Goal: Find specific page/section: Find specific page/section

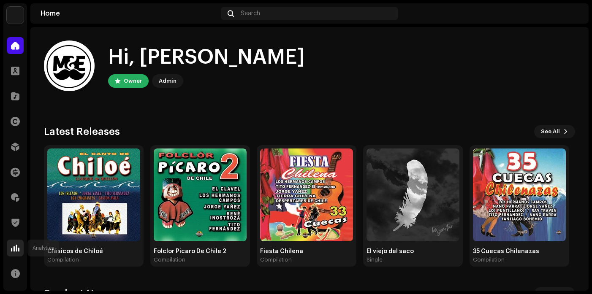
click at [15, 254] on div at bounding box center [15, 248] width 17 height 17
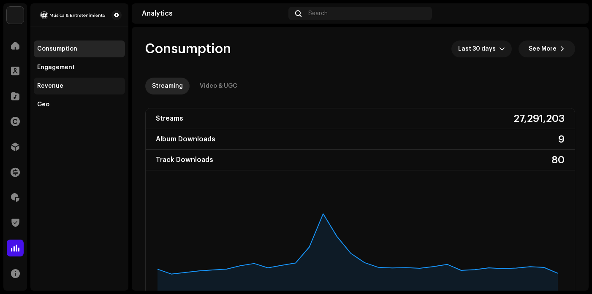
click at [64, 89] on div "Revenue" at bounding box center [79, 86] width 91 height 17
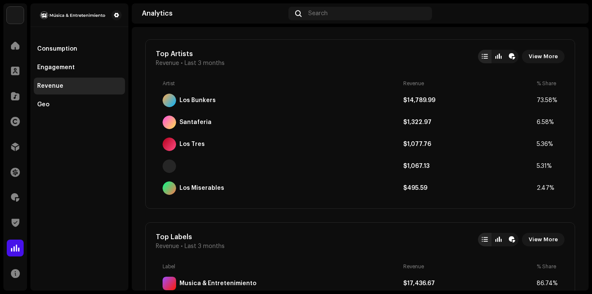
scroll to position [675, 0]
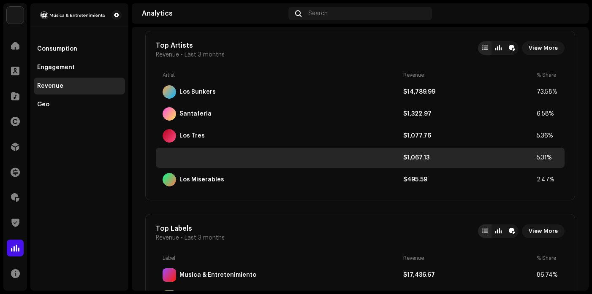
click at [435, 155] on div "$1,067.13" at bounding box center [468, 157] width 130 height 7
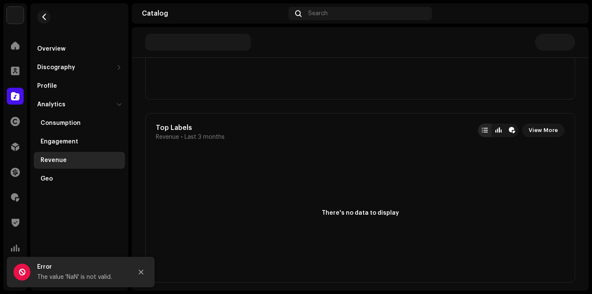
scroll to position [633, 0]
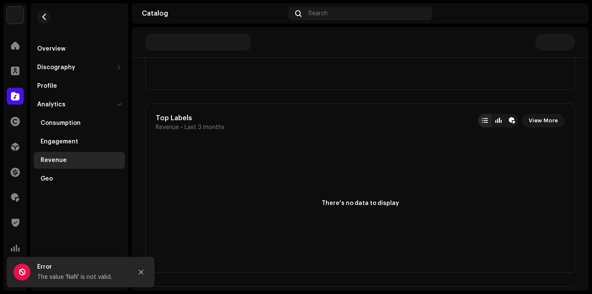
click at [61, 157] on div "Revenue" at bounding box center [54, 160] width 26 height 7
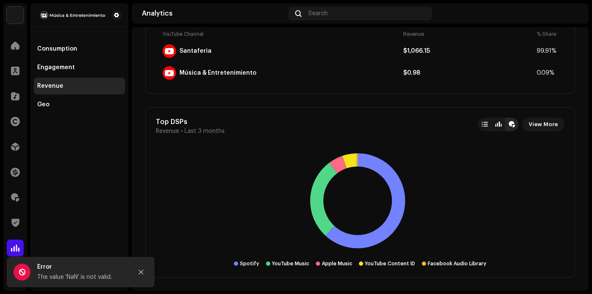
scroll to position [1266, 0]
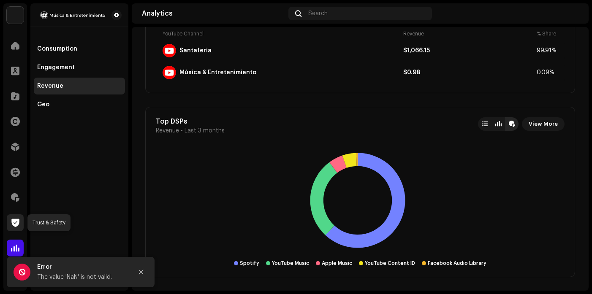
click at [13, 224] on span at bounding box center [15, 222] width 8 height 7
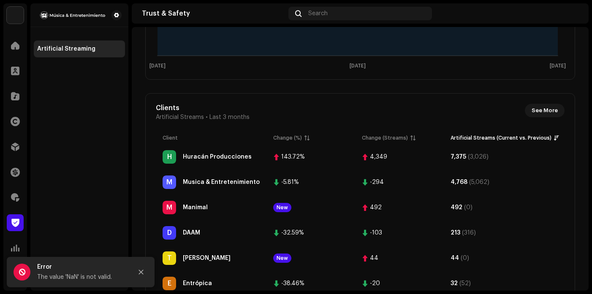
scroll to position [211, 0]
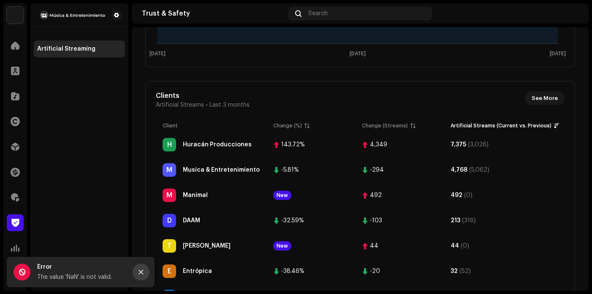
click at [142, 270] on icon "Close" at bounding box center [141, 272] width 6 height 6
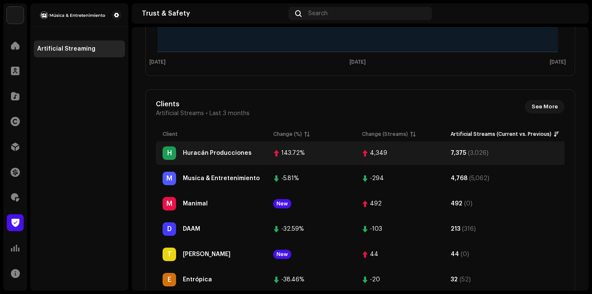
scroll to position [187, 0]
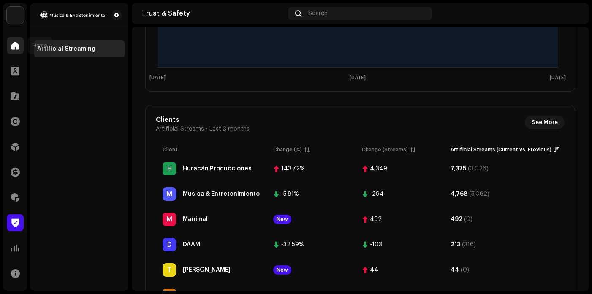
click at [16, 50] on div at bounding box center [15, 45] width 17 height 17
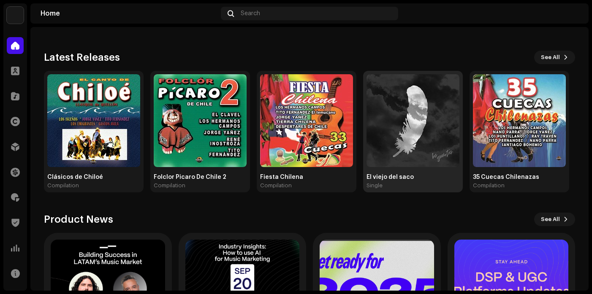
scroll to position [188, 0]
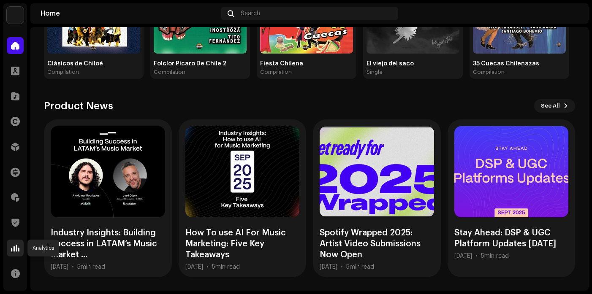
click at [18, 249] on span at bounding box center [15, 248] width 8 height 7
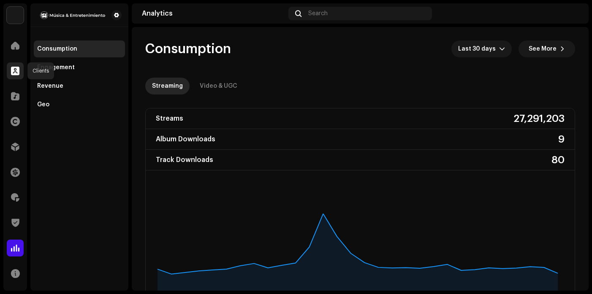
click at [16, 68] on span at bounding box center [15, 71] width 8 height 7
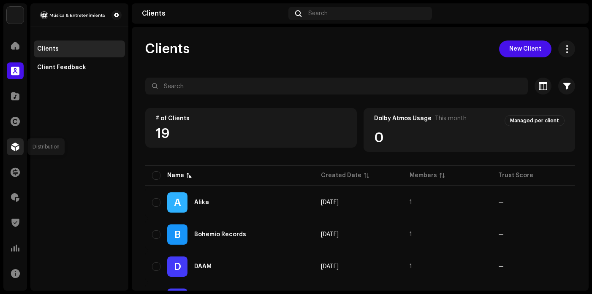
click at [14, 147] on span at bounding box center [15, 146] width 8 height 7
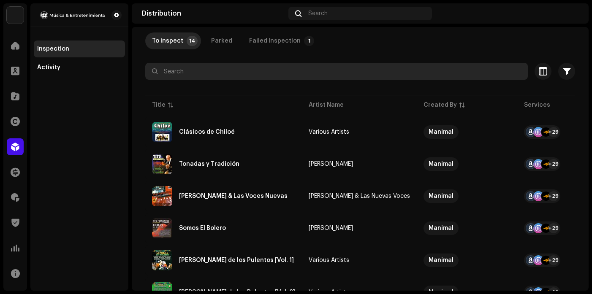
scroll to position [42, 0]
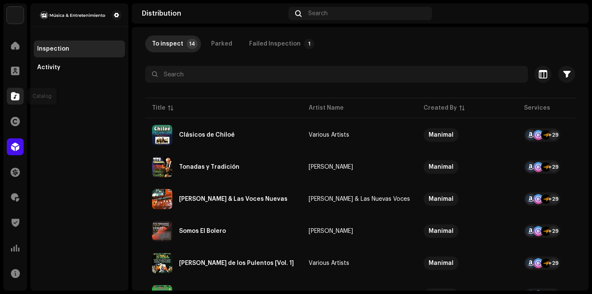
click at [15, 94] on span at bounding box center [15, 96] width 8 height 7
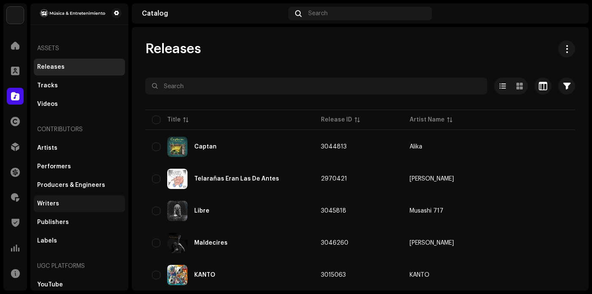
scroll to position [5, 0]
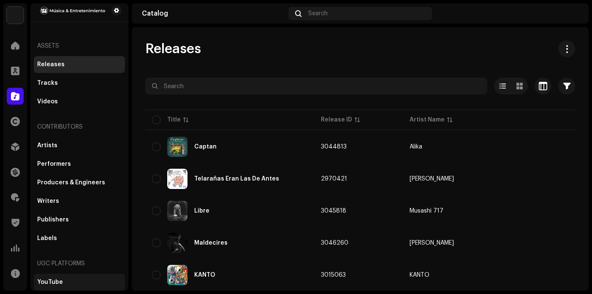
click at [78, 282] on div "YouTube" at bounding box center [79, 282] width 84 height 7
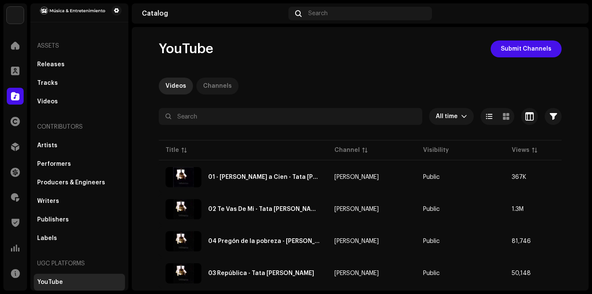
click at [217, 86] on div "Channels" at bounding box center [217, 86] width 29 height 17
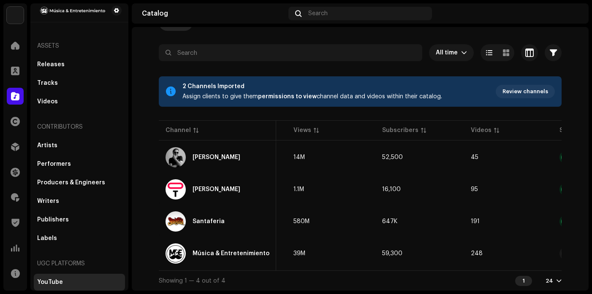
scroll to position [0, 159]
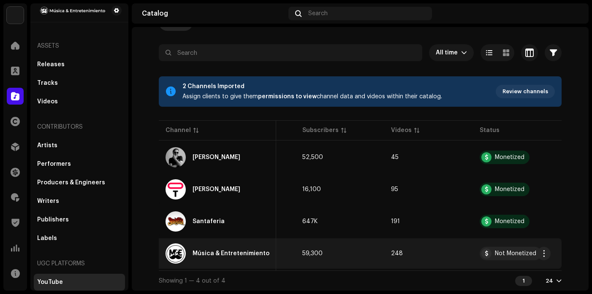
click at [514, 251] on div "Not Monetized" at bounding box center [515, 254] width 41 height 6
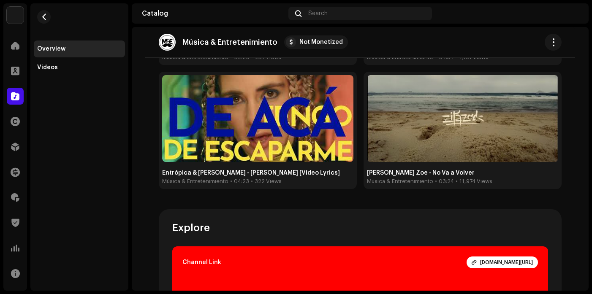
scroll to position [692, 0]
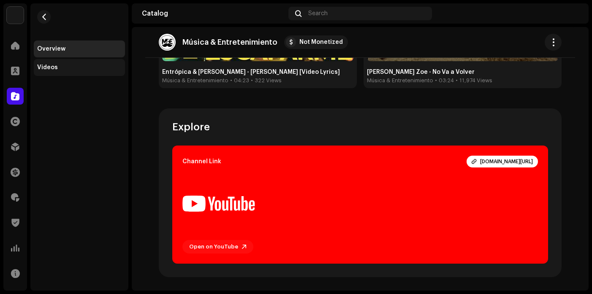
click at [101, 70] on div "Videos" at bounding box center [79, 67] width 84 height 7
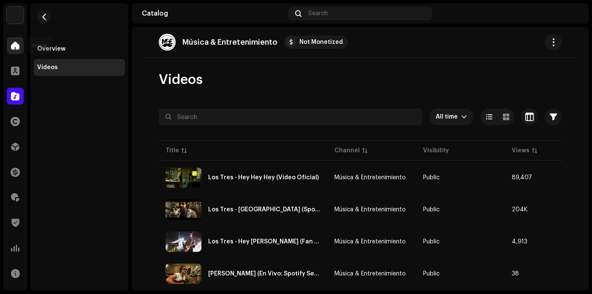
click at [16, 42] on span at bounding box center [15, 45] width 8 height 7
